Goal: Task Accomplishment & Management: Use online tool/utility

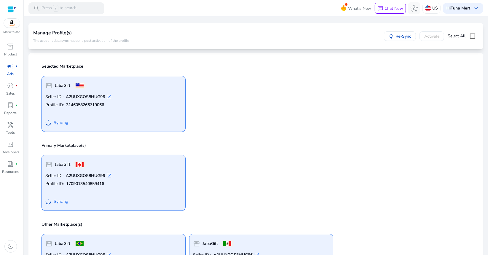
scroll to position [15, 0]
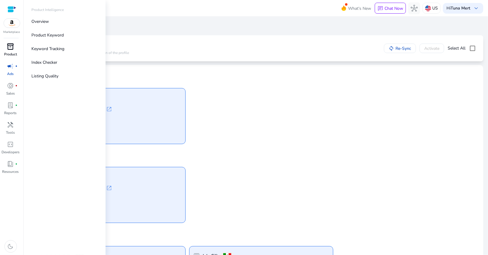
click at [11, 44] on span "inventory_2" at bounding box center [10, 46] width 7 height 7
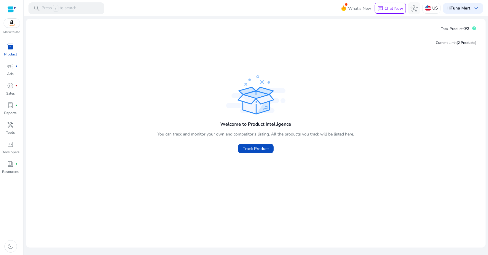
click at [10, 26] on img at bounding box center [12, 23] width 16 height 9
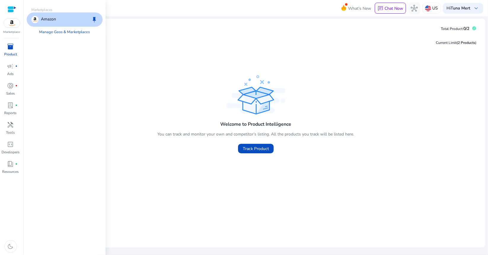
click at [71, 22] on div "Amazon keep" at bounding box center [65, 19] width 76 height 14
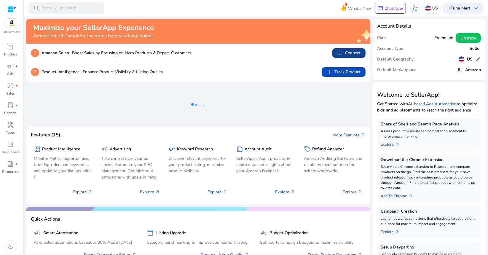
click at [348, 54] on span "link Connect" at bounding box center [349, 53] width 24 height 7
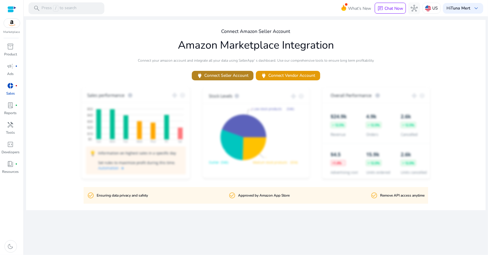
click at [229, 77] on span "power Connect Seller Account" at bounding box center [223, 75] width 52 height 7
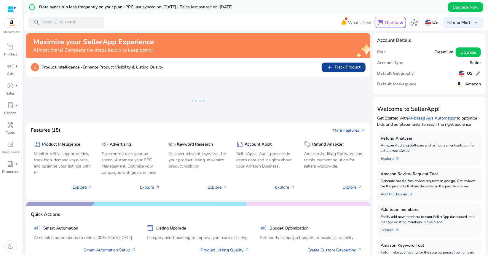
click at [334, 67] on span "add Track Product" at bounding box center [344, 67] width 34 height 7
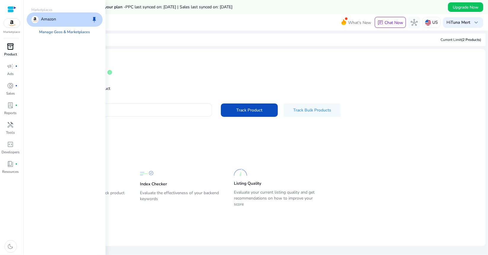
click at [11, 48] on span "inventory_2" at bounding box center [10, 46] width 7 height 7
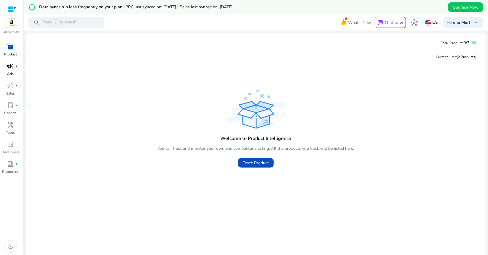
click at [10, 68] on span "campaign" at bounding box center [10, 66] width 7 height 7
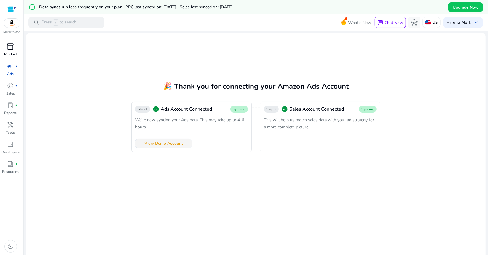
click at [166, 146] on span "View Demo Account" at bounding box center [163, 143] width 39 height 6
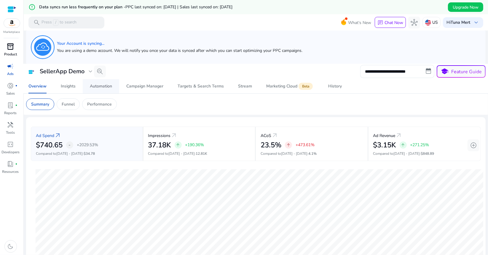
click at [103, 87] on div "Automation" at bounding box center [101, 86] width 22 height 4
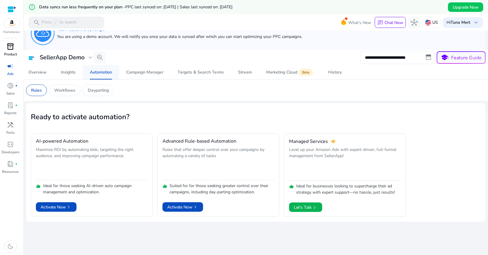
scroll to position [14, 0]
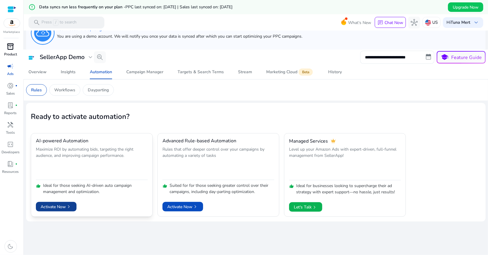
click at [60, 209] on span "Activate Now chevron_right" at bounding box center [56, 207] width 31 height 6
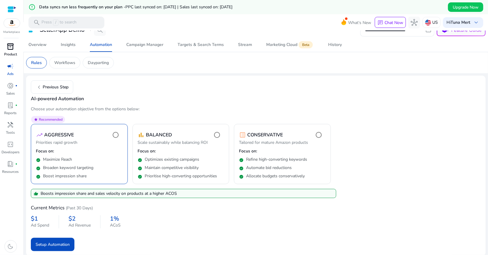
scroll to position [42, 0]
click at [66, 242] on span "Setup Automation" at bounding box center [53, 244] width 34 height 6
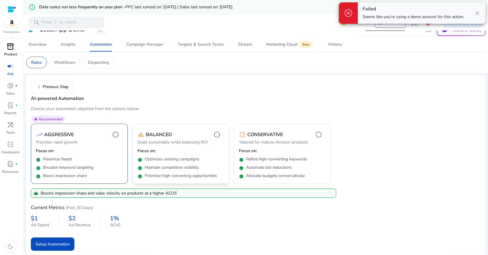
click at [183, 156] on div "check_circle Optimizes existing campaigns" at bounding box center [181, 158] width 87 height 8
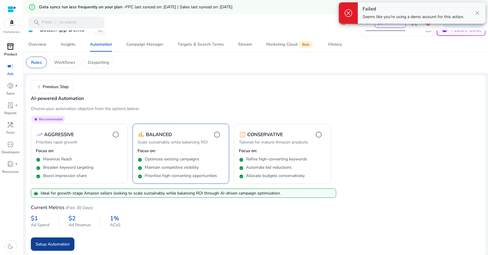
click at [57, 242] on span "Setup Automation" at bounding box center [53, 244] width 34 height 6
click at [191, 81] on mat-card "chevron_left Previous Step AI-powered Automation Choose your automation objecti…" at bounding box center [256, 165] width 460 height 180
click at [161, 44] on div "Campaign Manager" at bounding box center [144, 44] width 37 height 4
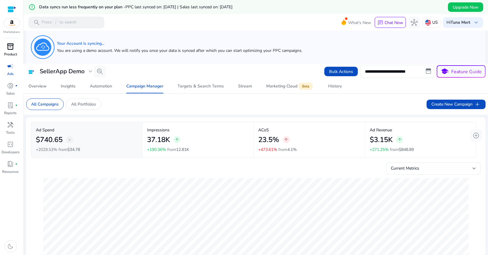
click at [13, 47] on span "inventory_2" at bounding box center [10, 46] width 7 height 7
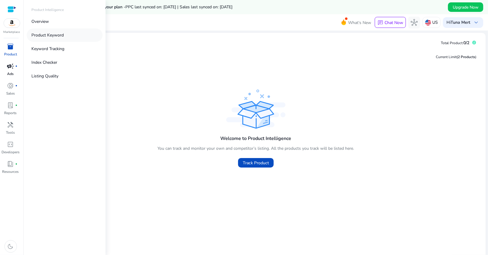
click at [50, 36] on p "Product Keyword" at bounding box center [47, 35] width 32 height 6
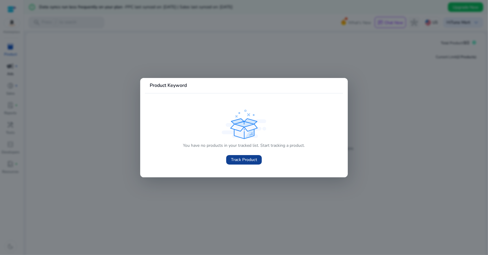
click at [249, 159] on span "Track Product" at bounding box center [244, 160] width 26 height 6
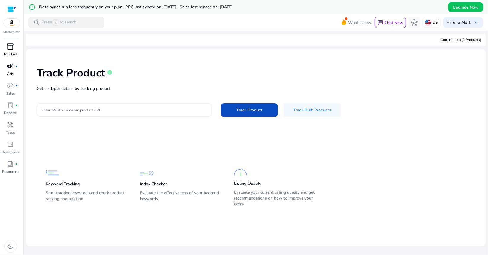
click at [79, 111] on input "Enter ASIN or Amazon product URL" at bounding box center [125, 110] width 166 height 7
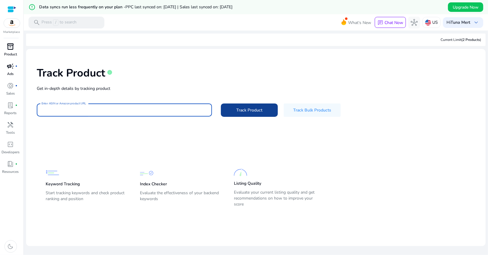
paste input "**********"
type input "**********"
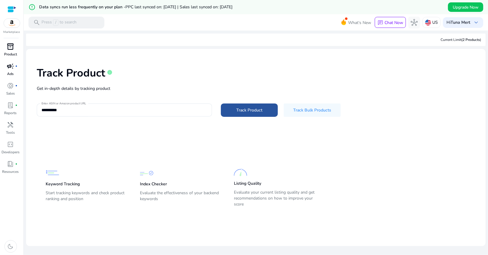
click at [248, 110] on span "Track Product" at bounding box center [249, 110] width 26 height 6
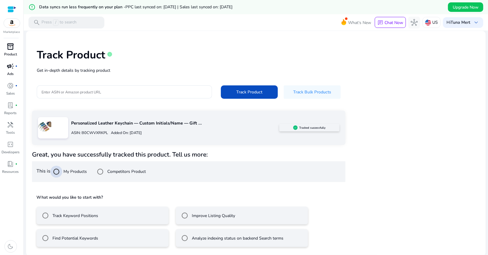
scroll to position [18, 0]
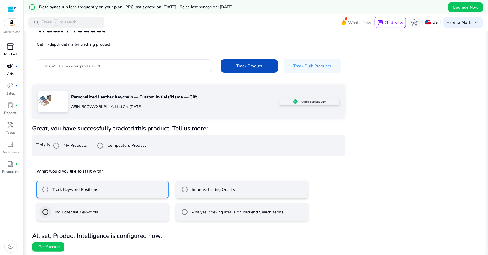
click at [48, 236] on b "All set, Product Intelligence is configured now." at bounding box center [97, 236] width 130 height 8
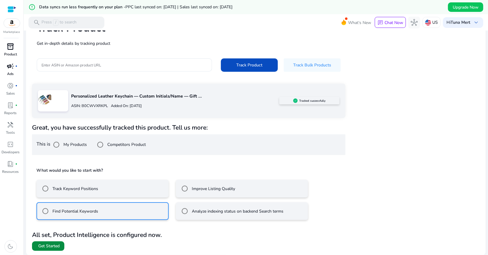
click at [57, 246] on span "Get Started" at bounding box center [48, 246] width 21 height 6
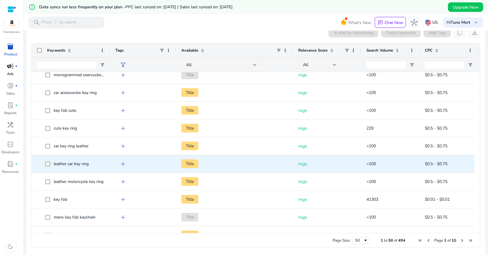
scroll to position [729, 0]
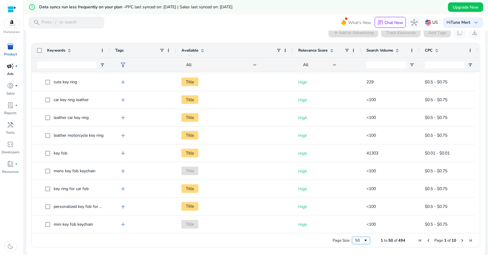
click at [360, 240] on div "50" at bounding box center [359, 240] width 8 height 5
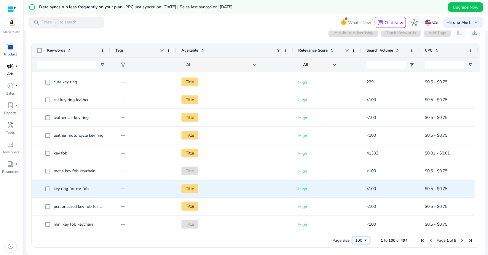
scroll to position [0, 0]
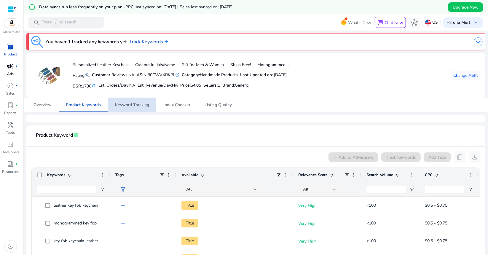
click at [137, 103] on span "Keyword Tracking" at bounding box center [132, 105] width 34 height 4
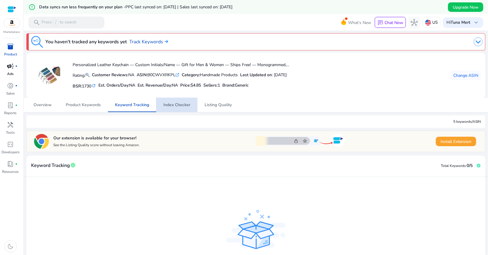
click at [171, 107] on span "Index Checker" at bounding box center [176, 105] width 27 height 4
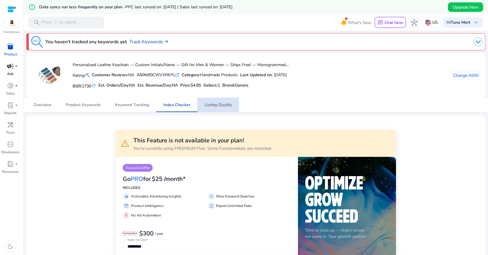
click at [225, 107] on span "Listing Quality" at bounding box center [218, 105] width 27 height 4
click at [88, 106] on span "Product Keywords" at bounding box center [83, 105] width 35 height 4
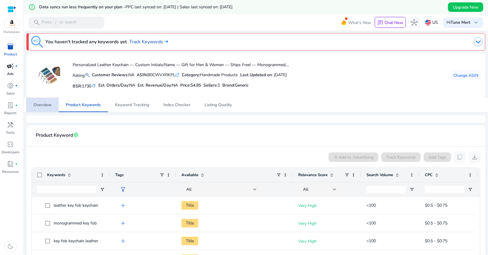
click at [50, 108] on span "Overview" at bounding box center [43, 105] width 18 height 14
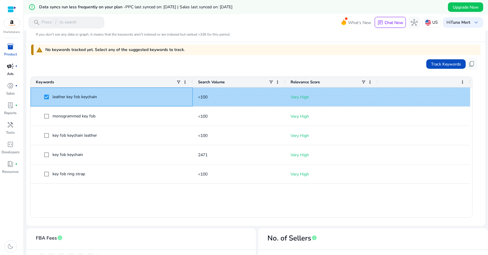
click at [49, 96] on span at bounding box center [48, 97] width 8 height 12
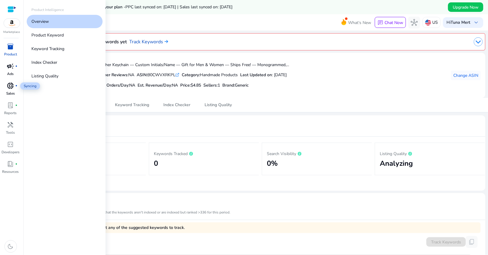
click at [13, 88] on span "donut_small" at bounding box center [10, 85] width 7 height 7
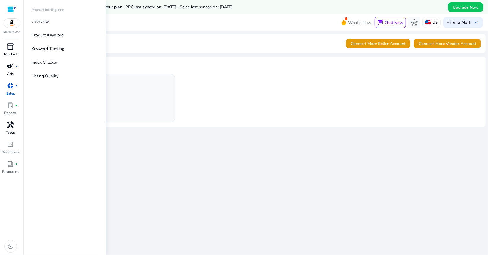
click at [12, 125] on span "handyman" at bounding box center [10, 124] width 7 height 7
click at [55, 36] on p "Keyword Research" at bounding box center [48, 35] width 34 height 6
click at [54, 36] on p "Keyword Research" at bounding box center [48, 35] width 34 height 6
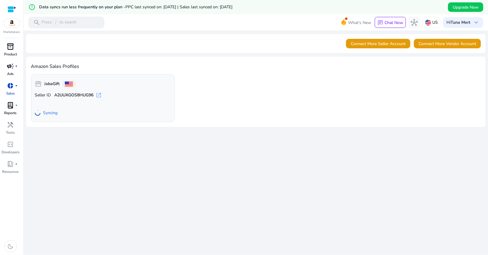
click at [11, 106] on span "lab_profile" at bounding box center [10, 105] width 7 height 7
click at [9, 109] on span "lab_profile" at bounding box center [10, 105] width 7 height 7
click at [12, 8] on div at bounding box center [11, 9] width 9 height 7
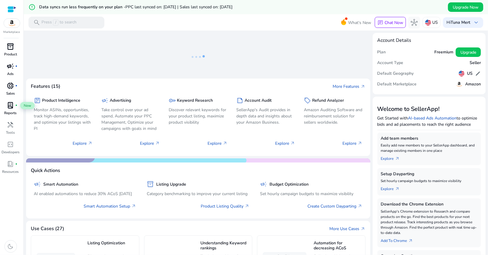
click at [12, 104] on span "lab_profile" at bounding box center [10, 105] width 7 height 7
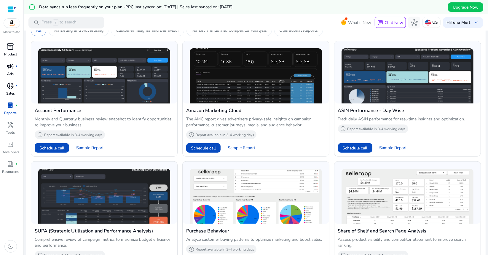
scroll to position [178, 0]
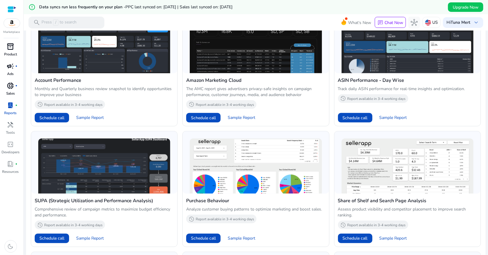
click at [12, 85] on span "donut_small" at bounding box center [10, 85] width 7 height 7
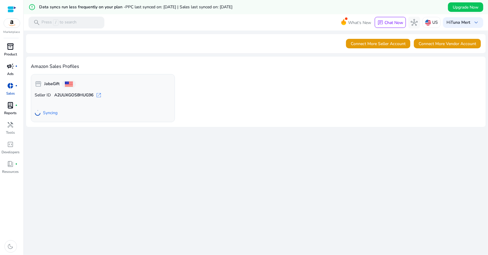
click at [9, 66] on span "campaign" at bounding box center [10, 66] width 7 height 7
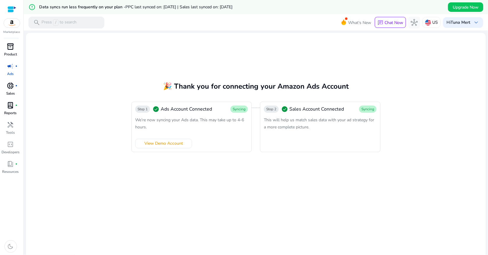
click at [203, 109] on span "Ads Account Connected" at bounding box center [186, 109] width 51 height 7
click at [260, 108] on div "Step 2 check_circle Sales Account Connected Syncing This will help us match sal…" at bounding box center [320, 127] width 120 height 50
click at [258, 110] on div "Step 1 check_circle Ads Account Connected Syncing We’re now syncing your Ads da…" at bounding box center [255, 127] width 249 height 50
click at [370, 105] on div "Step 2 check_circle Sales Account Connected Syncing This will help us match sal…" at bounding box center [320, 127] width 120 height 50
drag, startPoint x: 364, startPoint y: 104, endPoint x: 342, endPoint y: 109, distance: 22.9
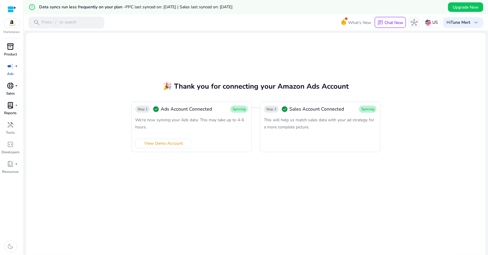
click at [363, 104] on div "Step 2 check_circle Sales Account Connected Syncing This will help us match sal…" at bounding box center [320, 127] width 120 height 50
click at [171, 114] on div "Step 1 check_circle Ads Account Connected Syncing We’re now syncing your Ads da…" at bounding box center [191, 127] width 120 height 50
click at [142, 107] on span "Step 1" at bounding box center [143, 109] width 10 height 5
click at [7, 45] on span "inventory_2" at bounding box center [10, 46] width 7 height 7
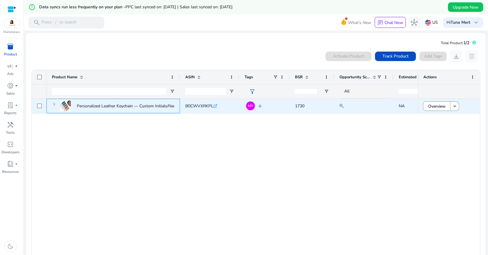
click at [54, 105] on span at bounding box center [54, 104] width 5 height 5
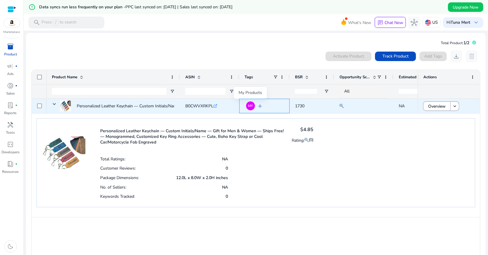
click at [250, 105] on span "MY" at bounding box center [250, 106] width 5 height 4
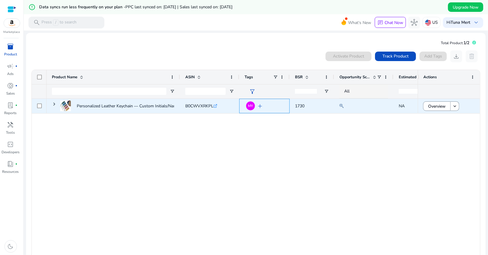
click at [260, 106] on span "add" at bounding box center [260, 106] width 7 height 7
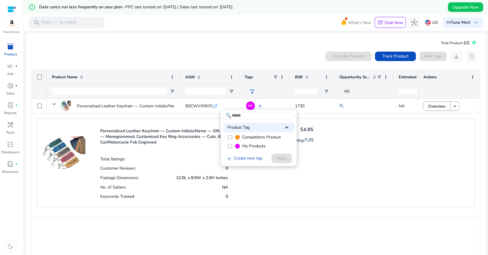
click at [387, 135] on div at bounding box center [244, 127] width 488 height 255
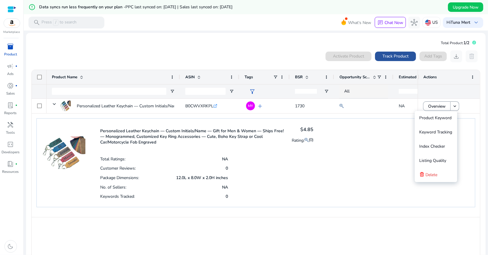
click at [399, 55] on span "Track Product" at bounding box center [396, 56] width 26 height 6
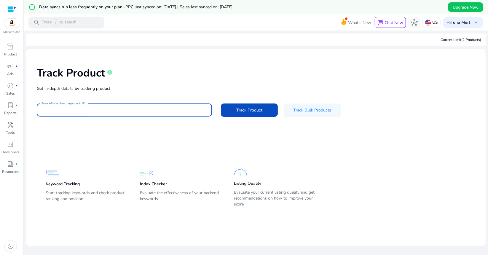
click at [100, 111] on input "Enter ASIN or Amazon product URL" at bounding box center [125, 110] width 166 height 7
paste input "**********"
type input "**********"
click at [268, 110] on span at bounding box center [249, 110] width 57 height 14
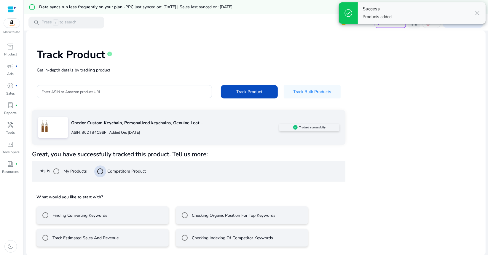
scroll to position [18, 0]
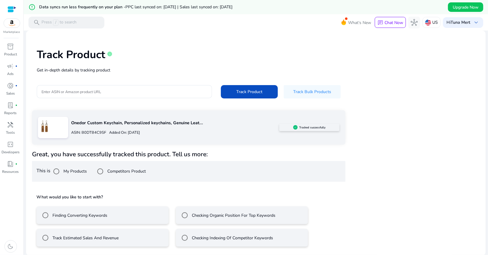
click at [86, 214] on label "Finding Converting Keywords" at bounding box center [79, 215] width 56 height 6
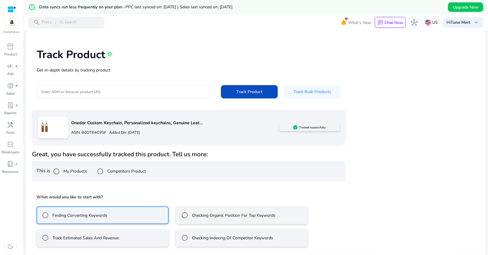
click at [109, 234] on div "Track Estimated Sales And Revenue" at bounding box center [78, 238] width 79 height 12
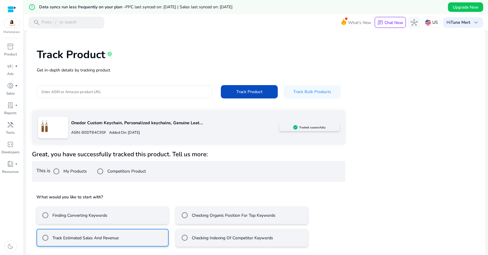
click at [98, 216] on label "Finding Converting Keywords" at bounding box center [79, 215] width 56 height 6
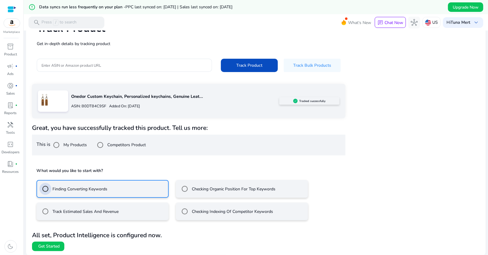
scroll to position [45, 0]
click at [48, 246] on span "Get Started" at bounding box center [48, 246] width 21 height 6
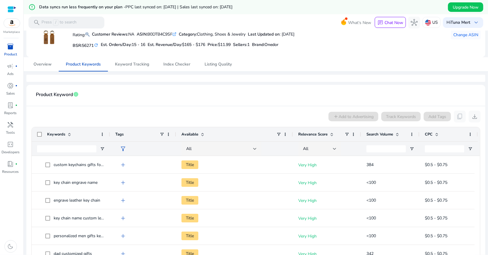
scroll to position [59, 0]
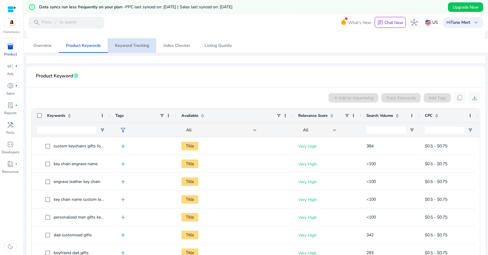
click at [131, 46] on span "Keyword Tracking" at bounding box center [132, 46] width 34 height 4
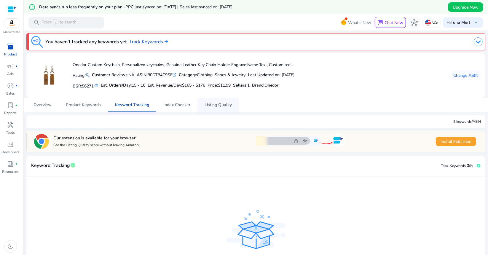
click at [208, 103] on span "Listing Quality" at bounding box center [218, 105] width 27 height 4
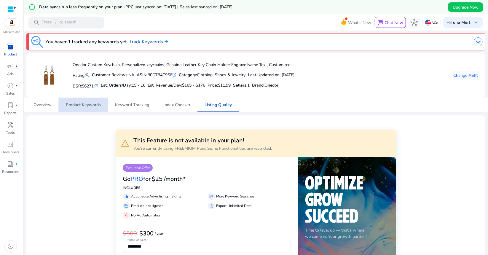
click at [82, 107] on span "Product Keywords" at bounding box center [83, 105] width 35 height 4
